Goal: Task Accomplishment & Management: Manage account settings

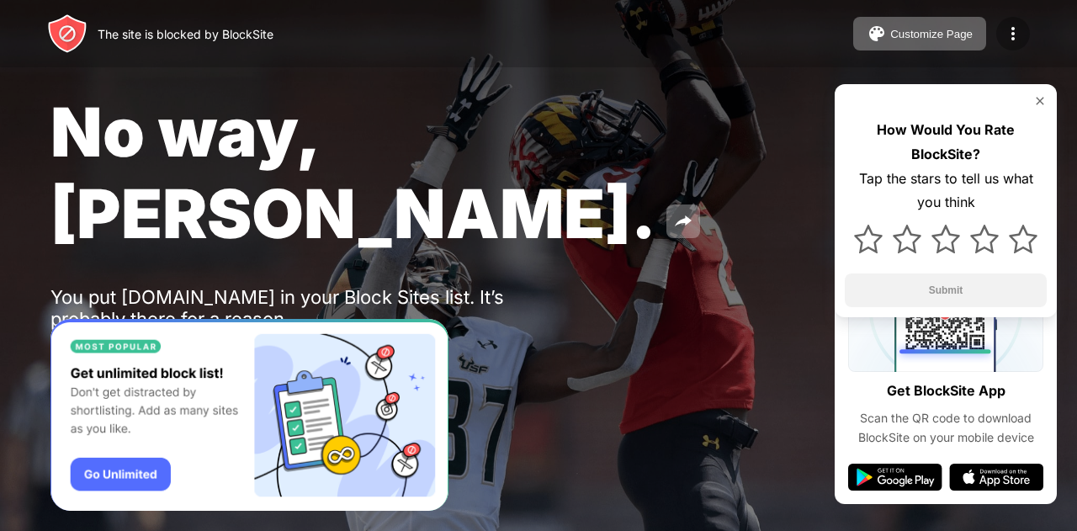
click at [1008, 35] on img at bounding box center [1013, 34] width 20 height 20
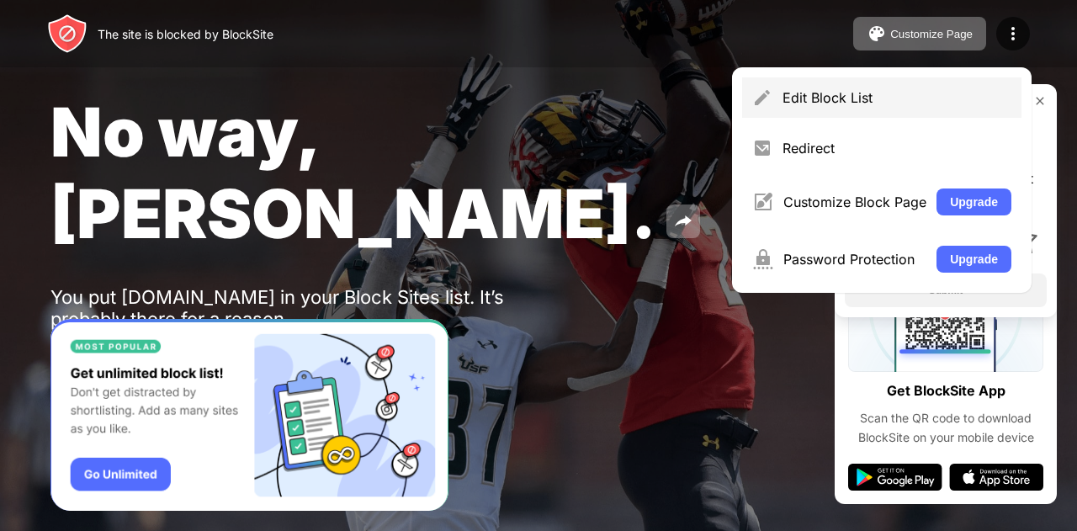
click at [898, 103] on div "Edit Block List" at bounding box center [896, 97] width 229 height 17
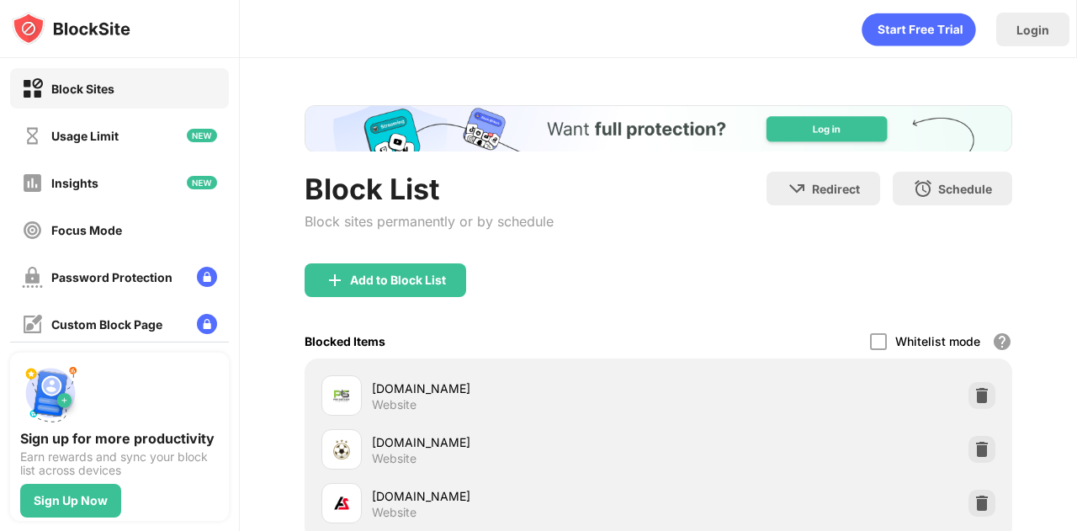
scroll to position [124, 0]
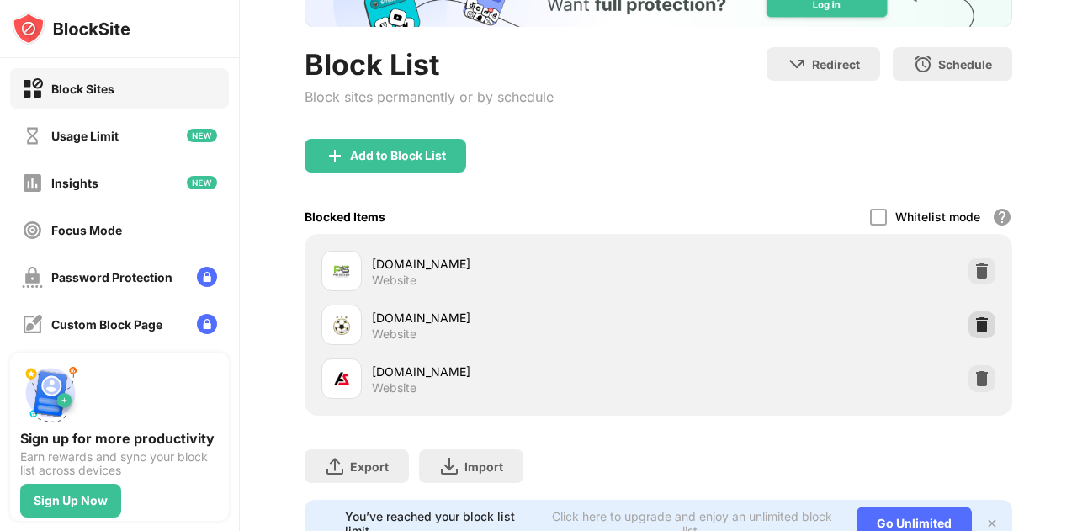
click at [977, 319] on img at bounding box center [981, 324] width 17 height 17
